Goal: Task Accomplishment & Management: Use online tool/utility

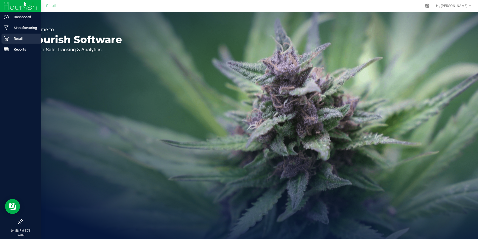
click at [3, 40] on div "Retail" at bounding box center [22, 39] width 40 height 10
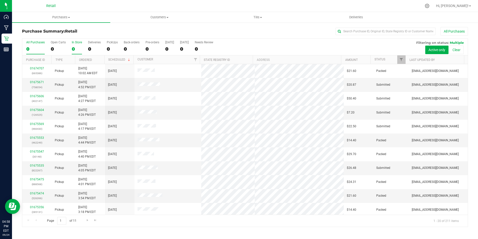
click at [74, 51] on div "0" at bounding box center [77, 49] width 10 height 6
click at [0, 0] on input "In Store 0" at bounding box center [0, 0] width 0 height 0
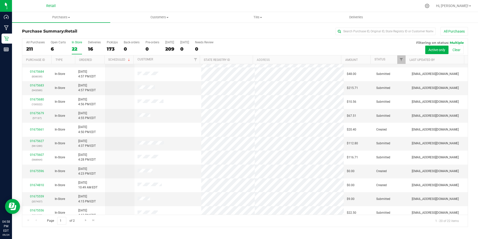
scroll to position [53, 0]
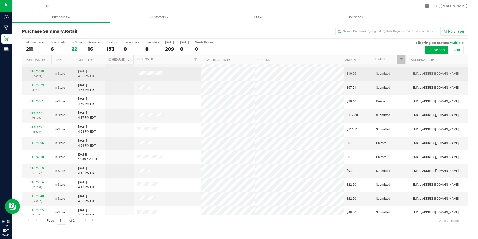
click at [40, 71] on link "01675680" at bounding box center [37, 72] width 14 height 4
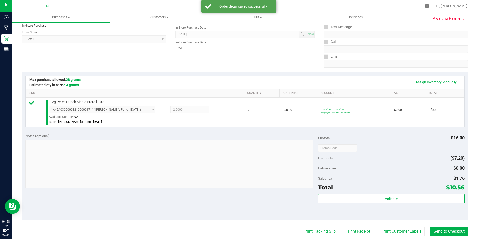
scroll to position [63, 0]
click at [436, 230] on button "Send to Checkout" at bounding box center [450, 231] width 38 height 10
